Goal: Task Accomplishment & Management: Use online tool/utility

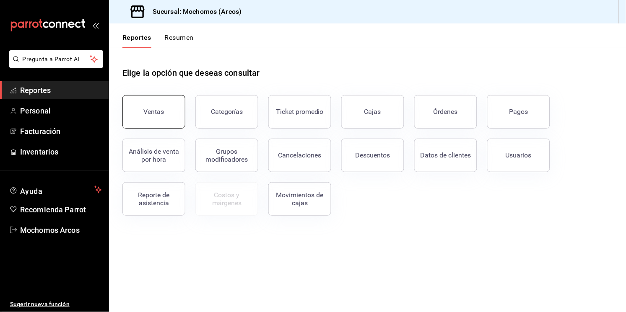
click at [135, 115] on button "Ventas" at bounding box center [153, 112] width 63 height 34
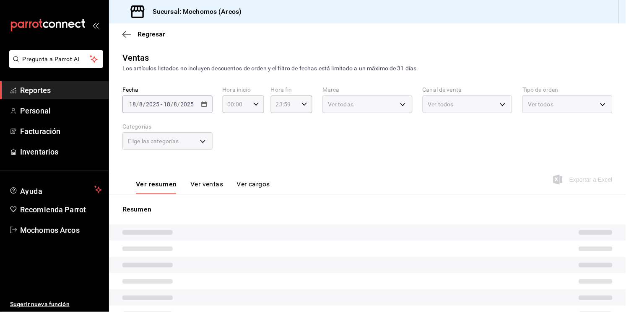
type input "05:00"
type input "11:00"
type input "PARROT,UBER_EATS,RAPPI,DIDI_FOOD,ONLINE"
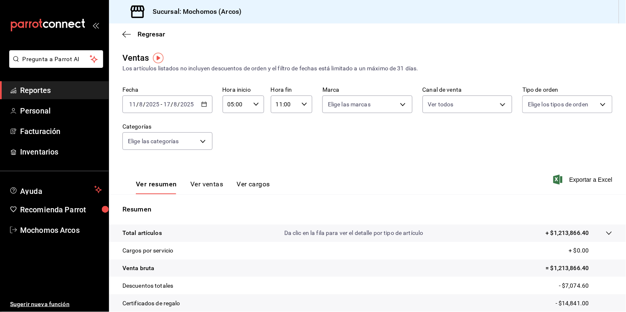
click at [202, 104] on icon "button" at bounding box center [204, 104] width 6 height 6
click at [204, 144] on body "Pregunta a Parrot AI Reportes Personal Facturación Inventarios Ayuda Recomienda…" at bounding box center [313, 156] width 626 height 312
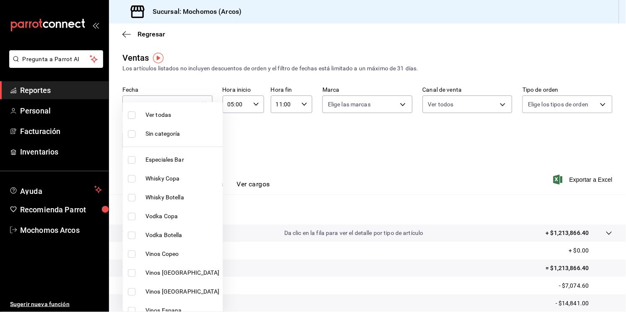
click at [319, 134] on div at bounding box center [313, 156] width 626 height 312
click at [205, 145] on body "Pregunta a Parrot AI Reportes Personal Facturación Inventarios Ayuda Recomienda…" at bounding box center [313, 156] width 626 height 312
click at [248, 149] on div at bounding box center [313, 156] width 626 height 312
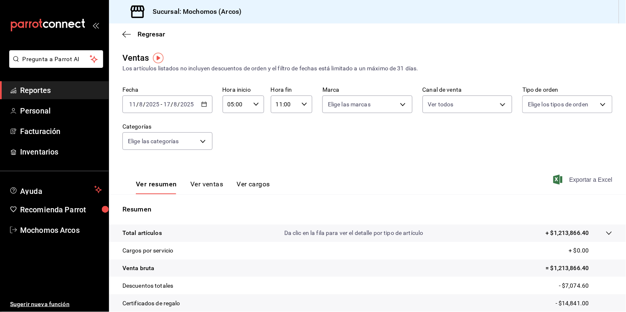
click at [569, 179] on span "Exportar a Excel" at bounding box center [583, 180] width 57 height 10
